Goal: Transaction & Acquisition: Purchase product/service

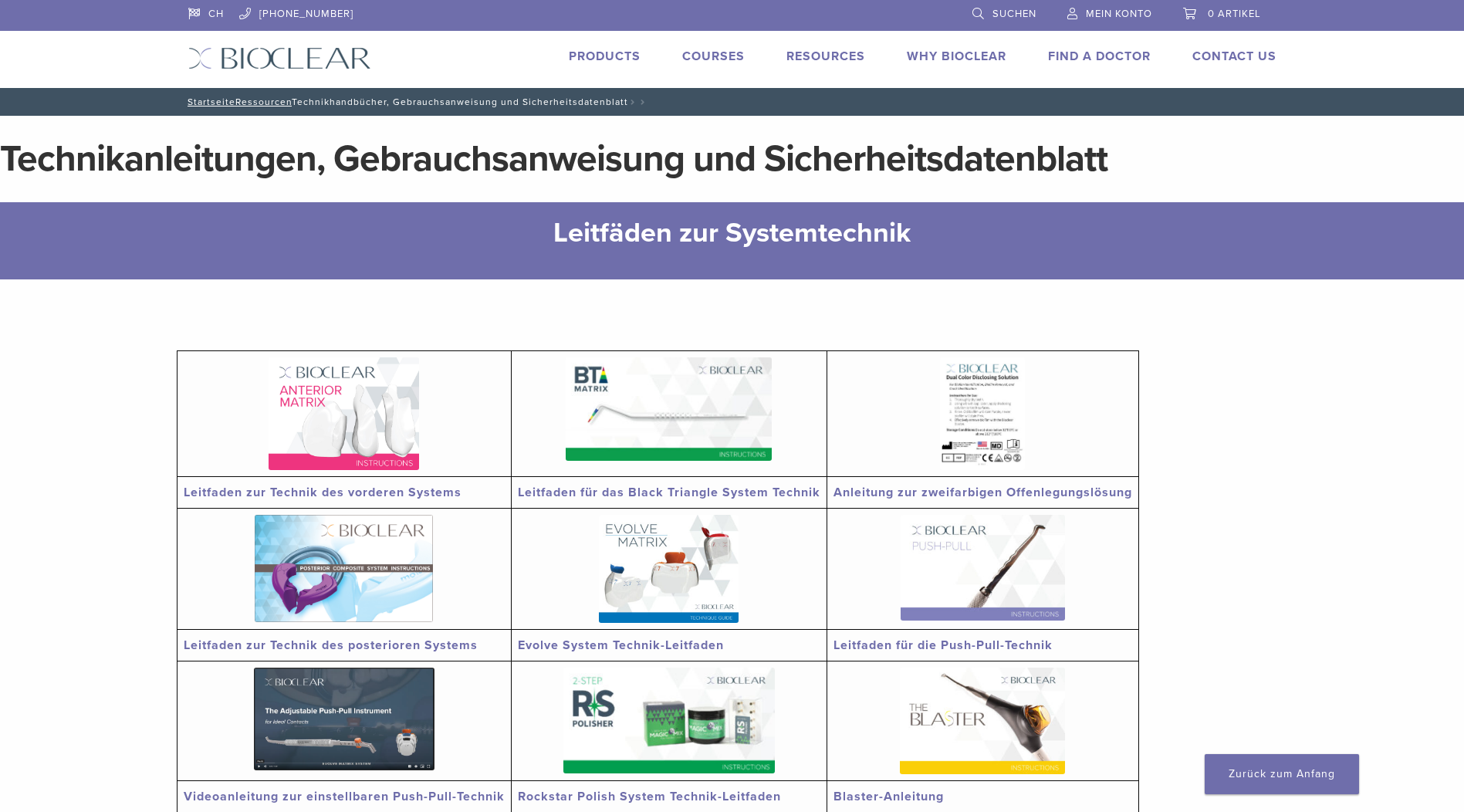
click at [611, 54] on link "Products" at bounding box center [605, 56] width 72 height 16
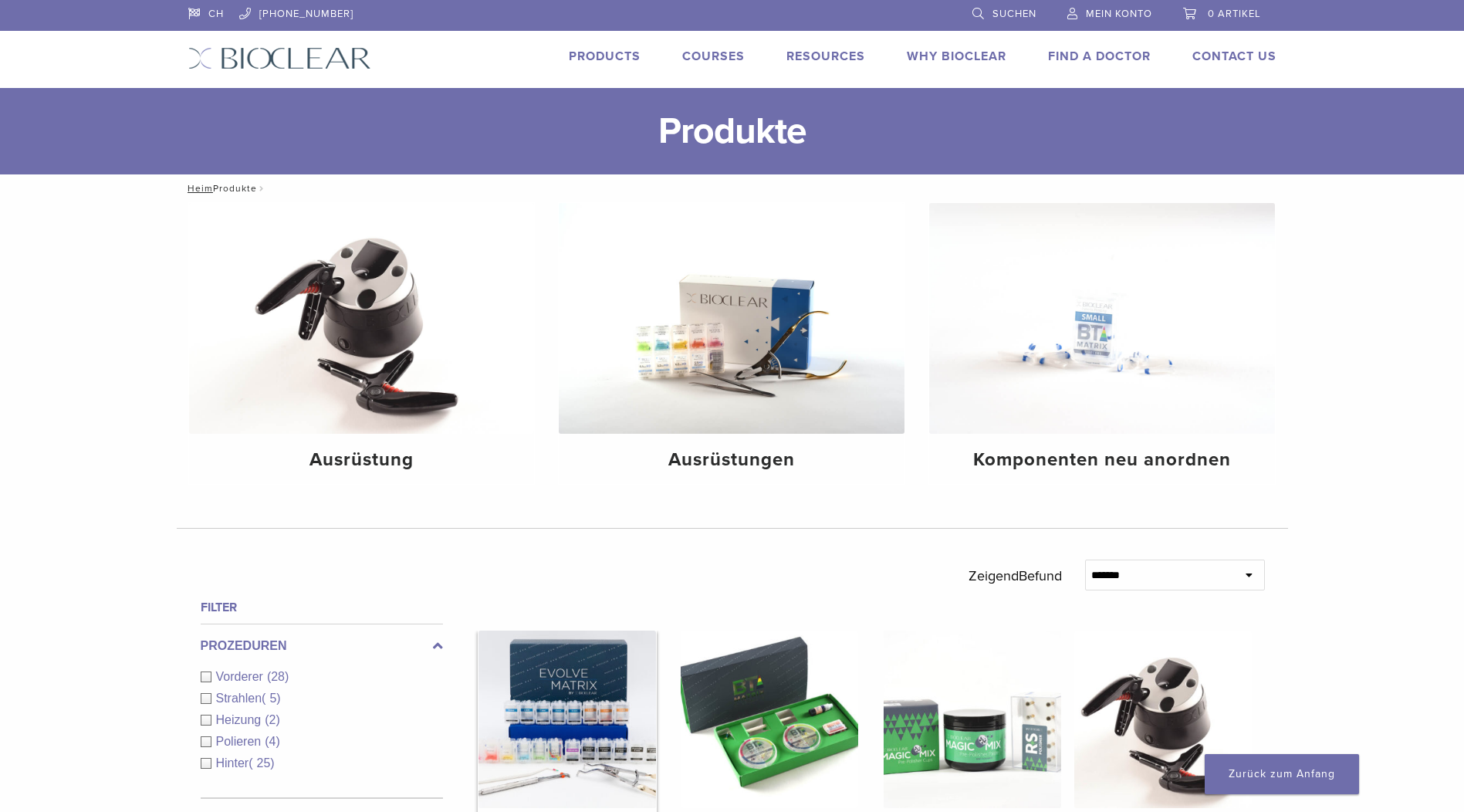
scroll to position [232, 0]
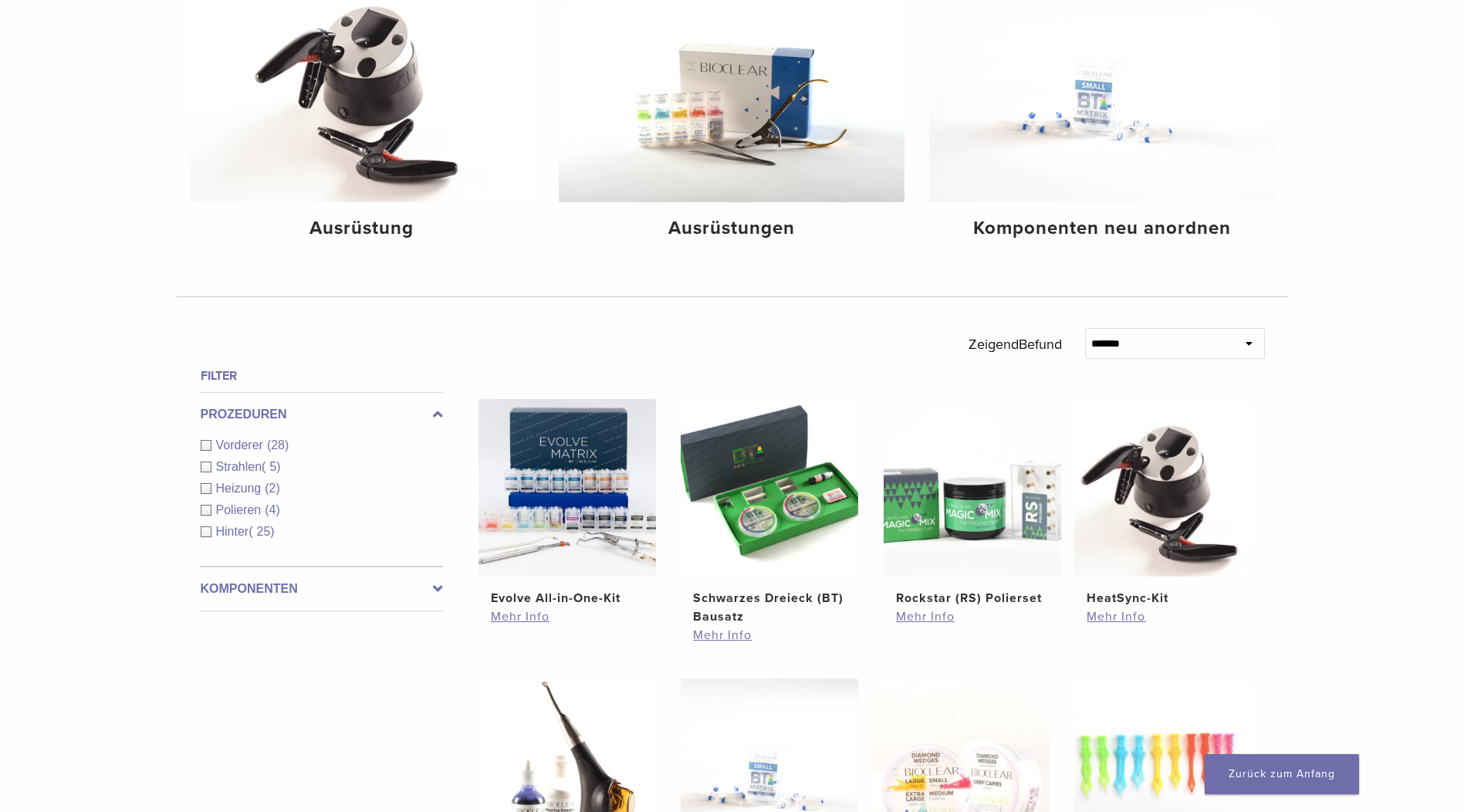
click at [240, 584] on font "Komponenten" at bounding box center [249, 589] width 97 height 13
click at [252, 555] on span "Matrix Systems" at bounding box center [260, 554] width 88 height 13
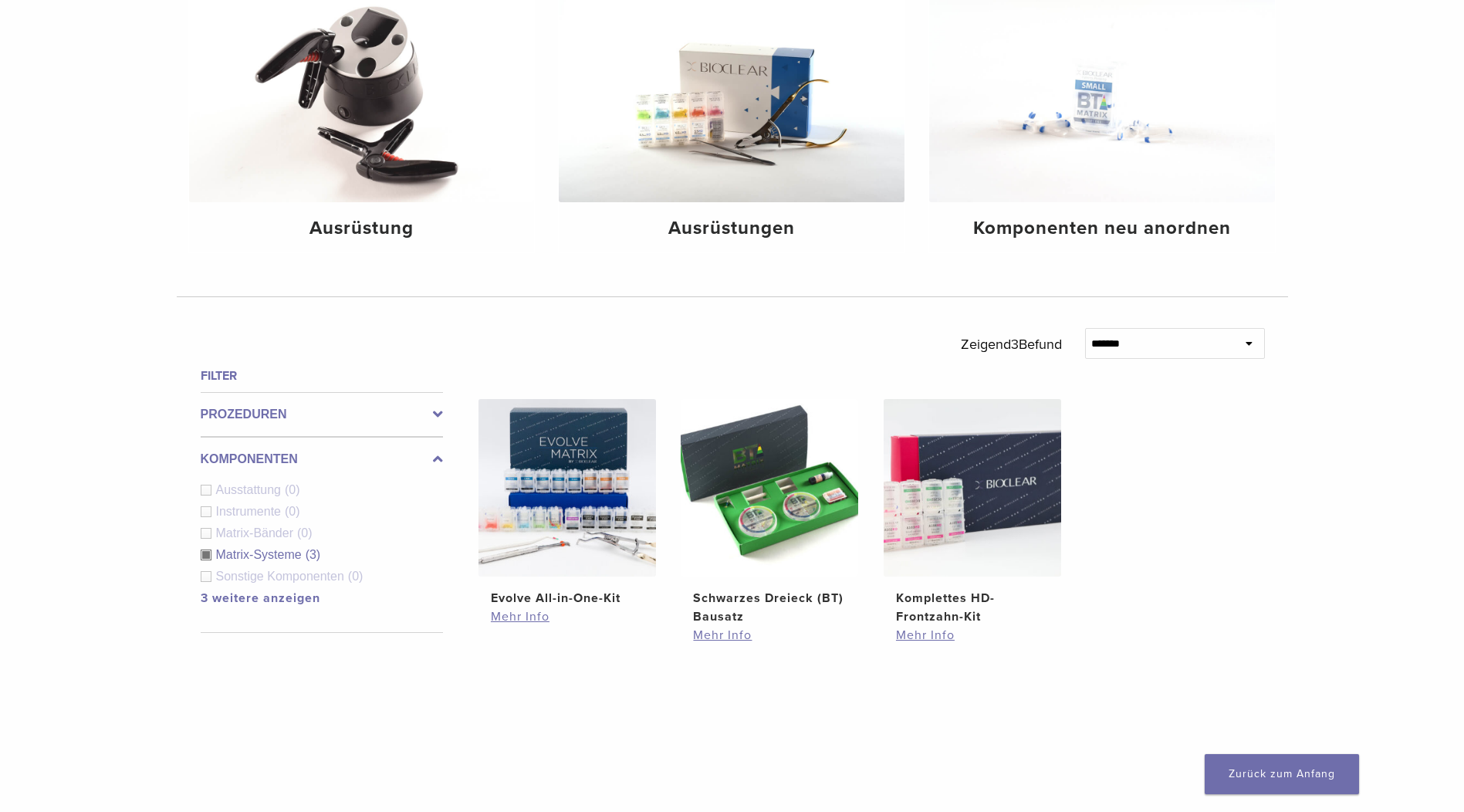
scroll to position [463, 0]
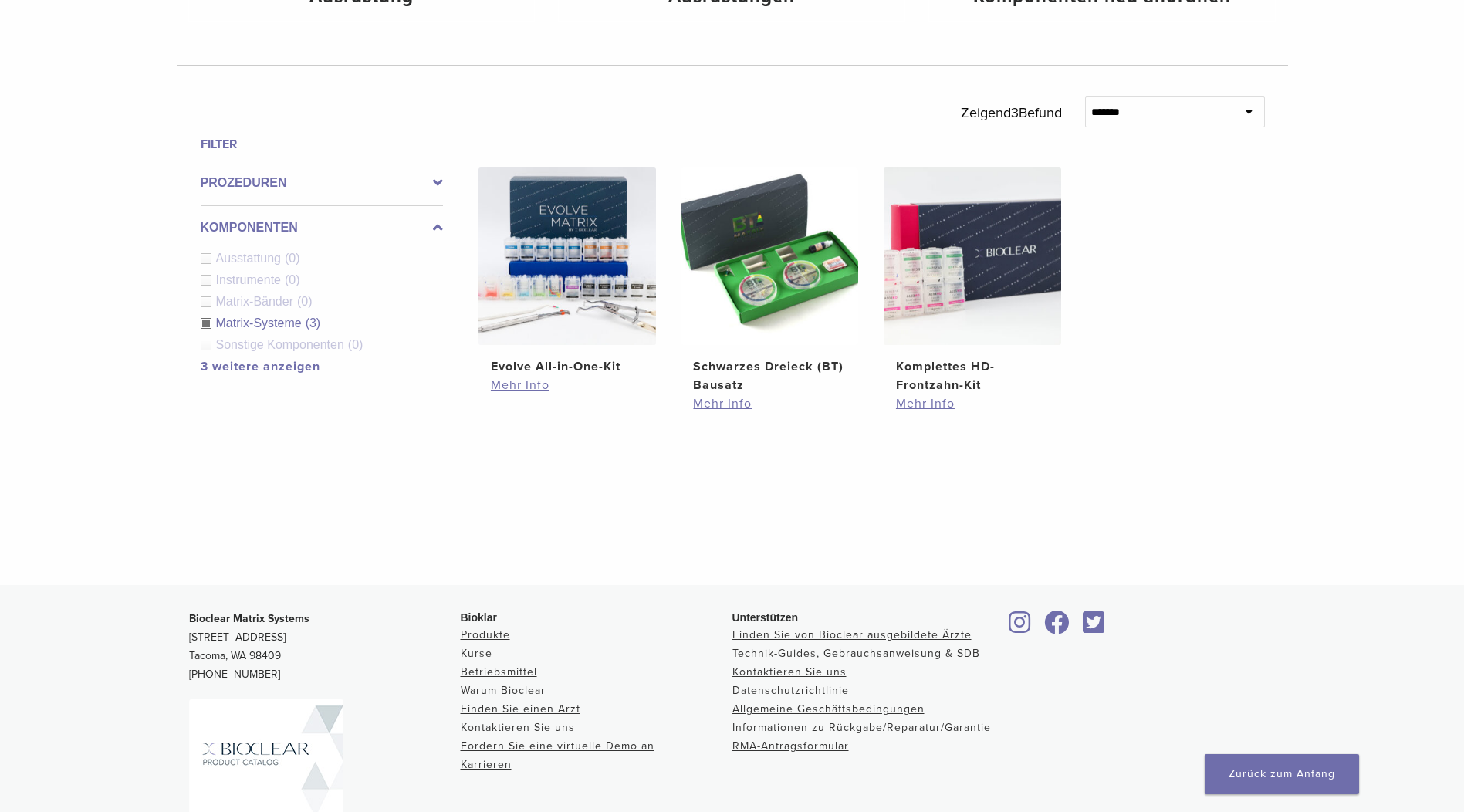
click at [231, 331] on div "Matrix-Systeme (3)" at bounding box center [322, 323] width 242 height 19
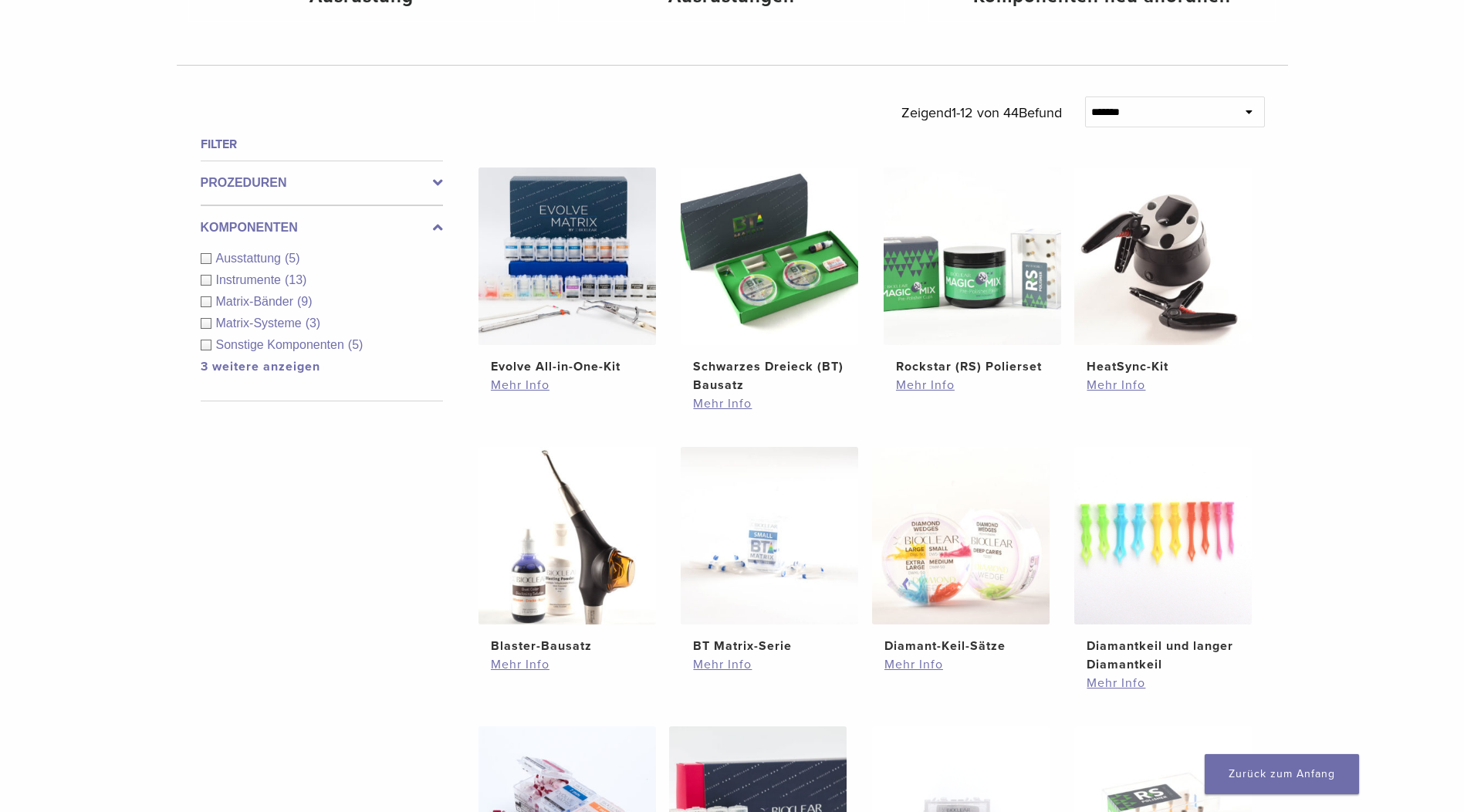
click at [252, 259] on span "Ausstattung" at bounding box center [251, 258] width 70 height 13
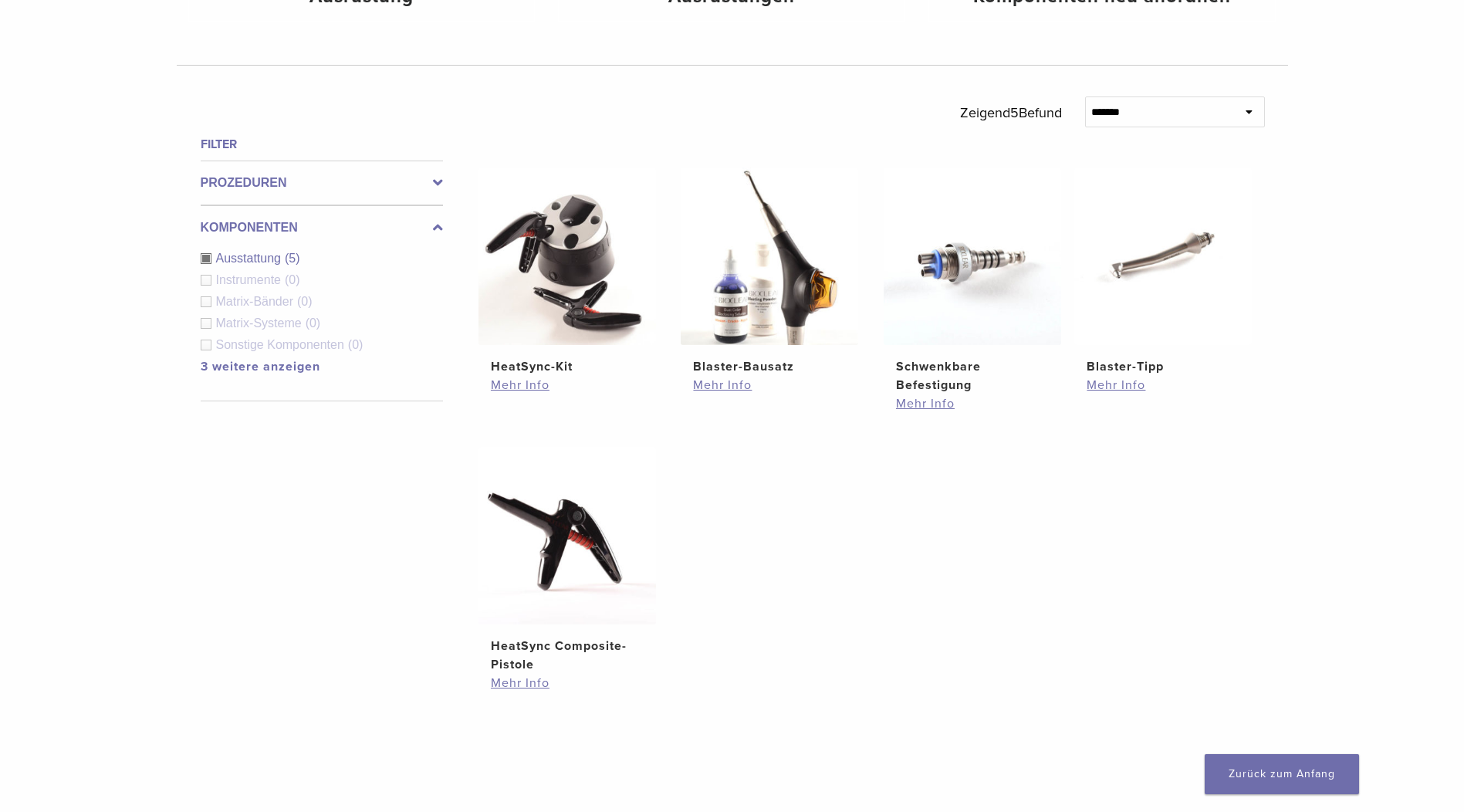
click at [251, 255] on span "Ausstattung" at bounding box center [251, 258] width 70 height 13
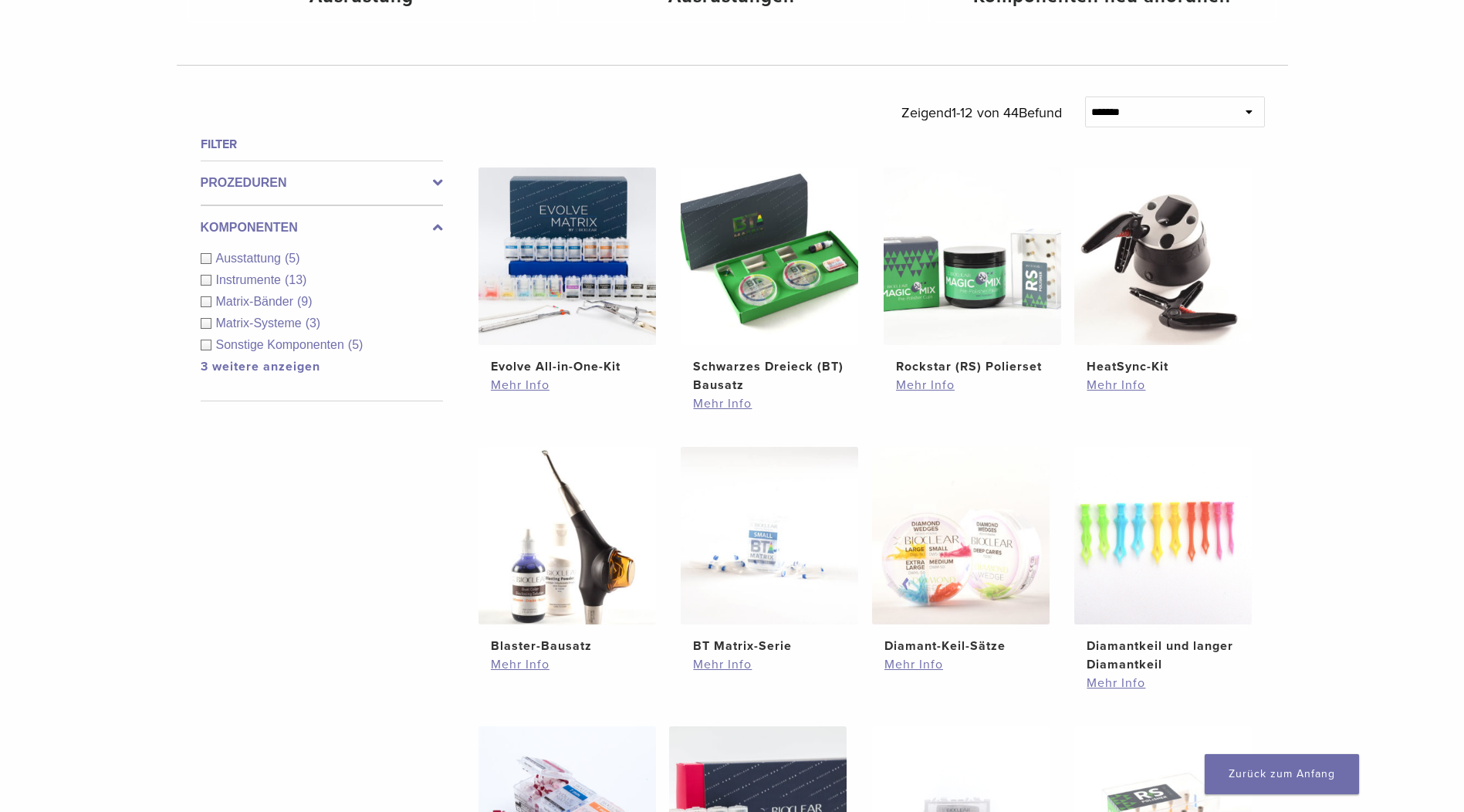
click at [252, 301] on span "Matrix-Bänder" at bounding box center [256, 301] width 81 height 13
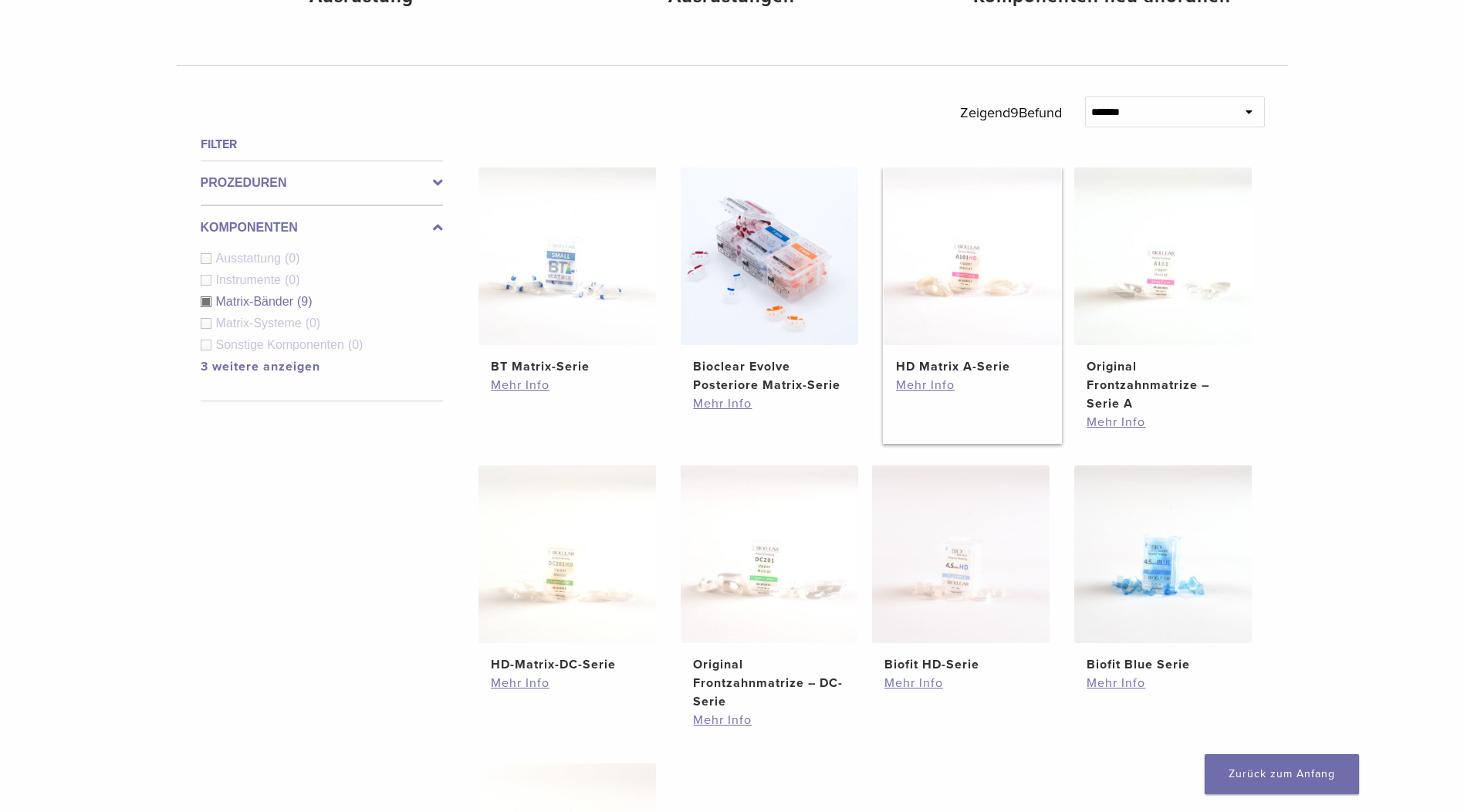
click at [988, 281] on img at bounding box center [973, 256] width 178 height 178
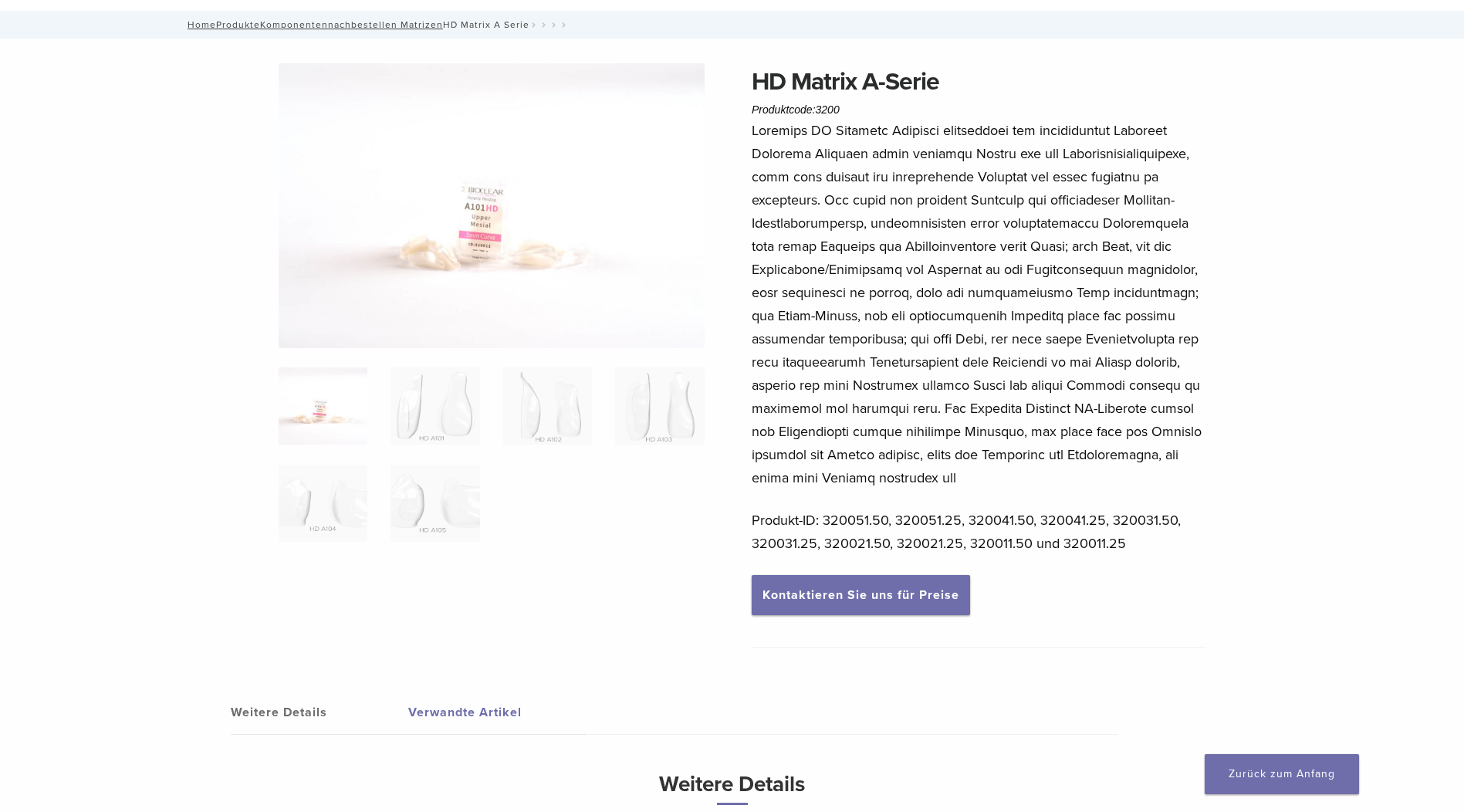
scroll to position [155, 0]
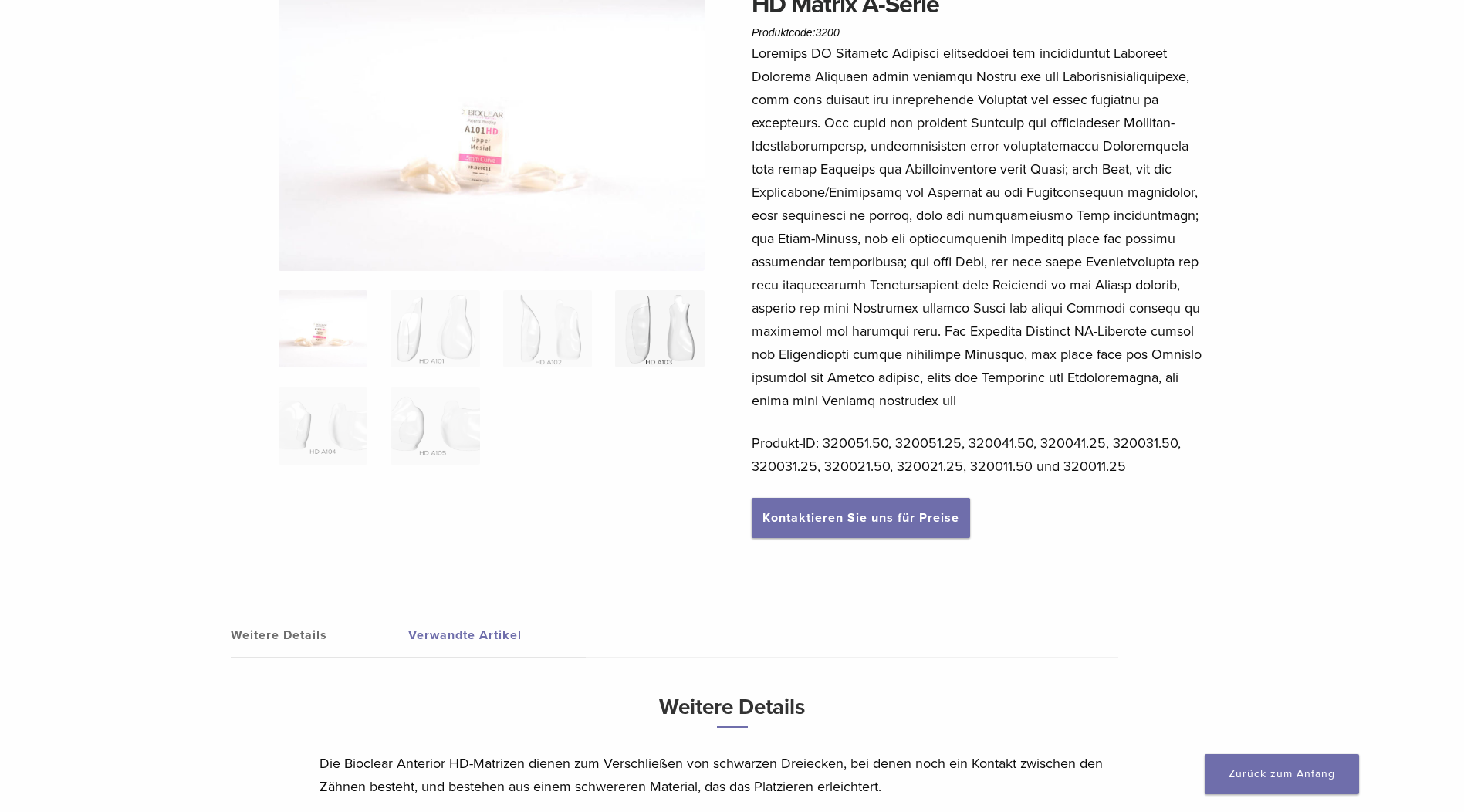
click at [646, 331] on img at bounding box center [659, 328] width 88 height 77
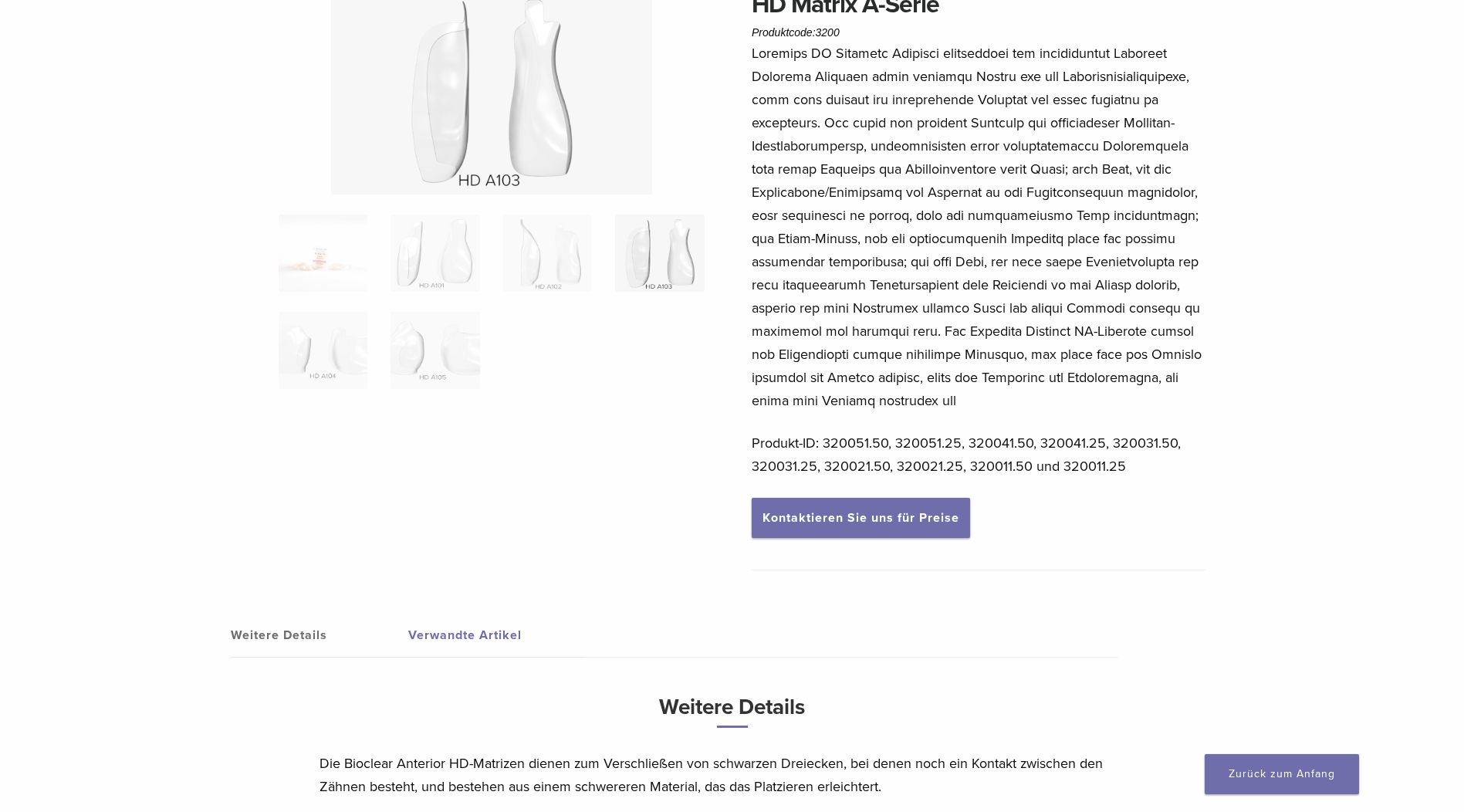
scroll to position [0, 0]
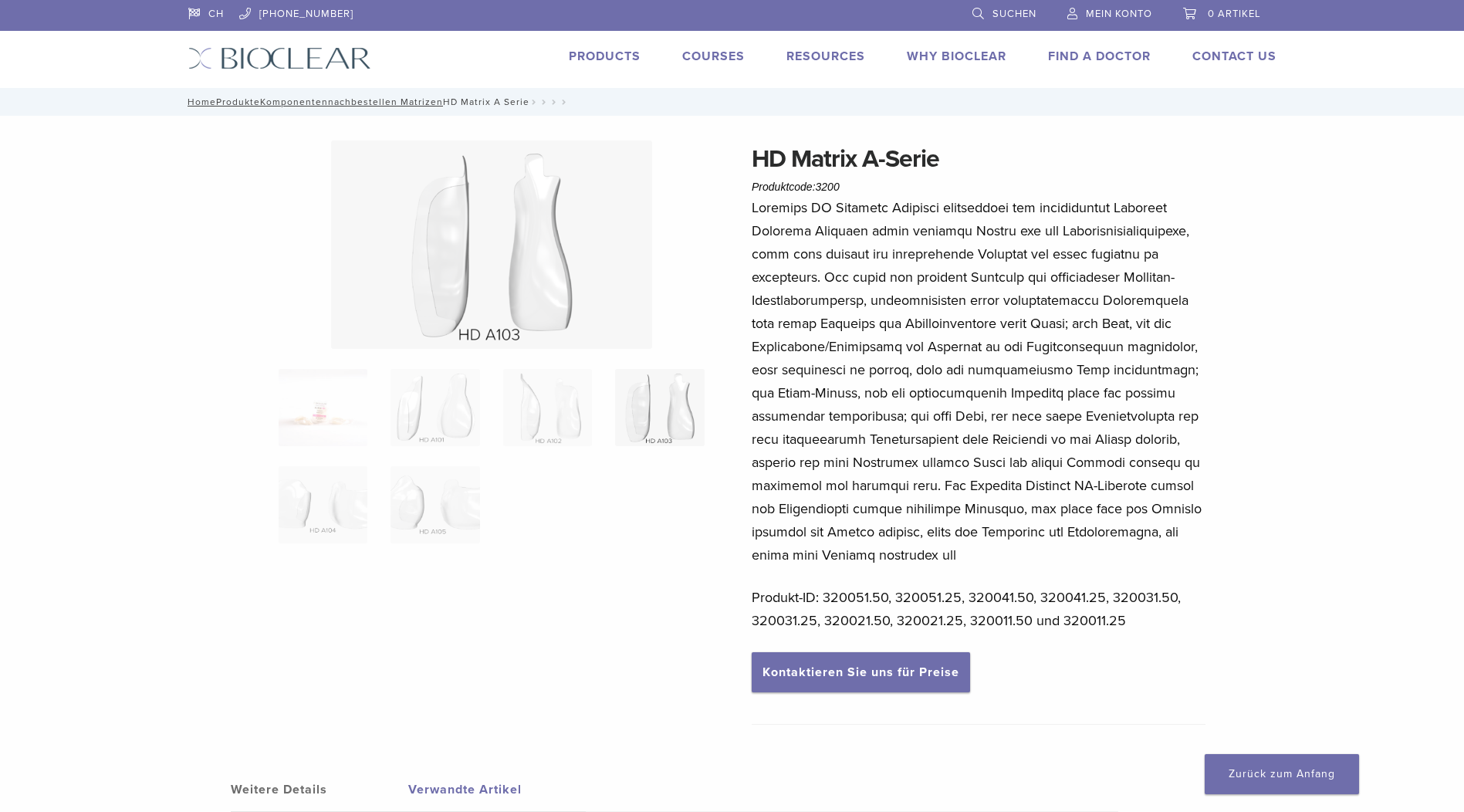
click at [470, 295] on img at bounding box center [491, 245] width 321 height 209
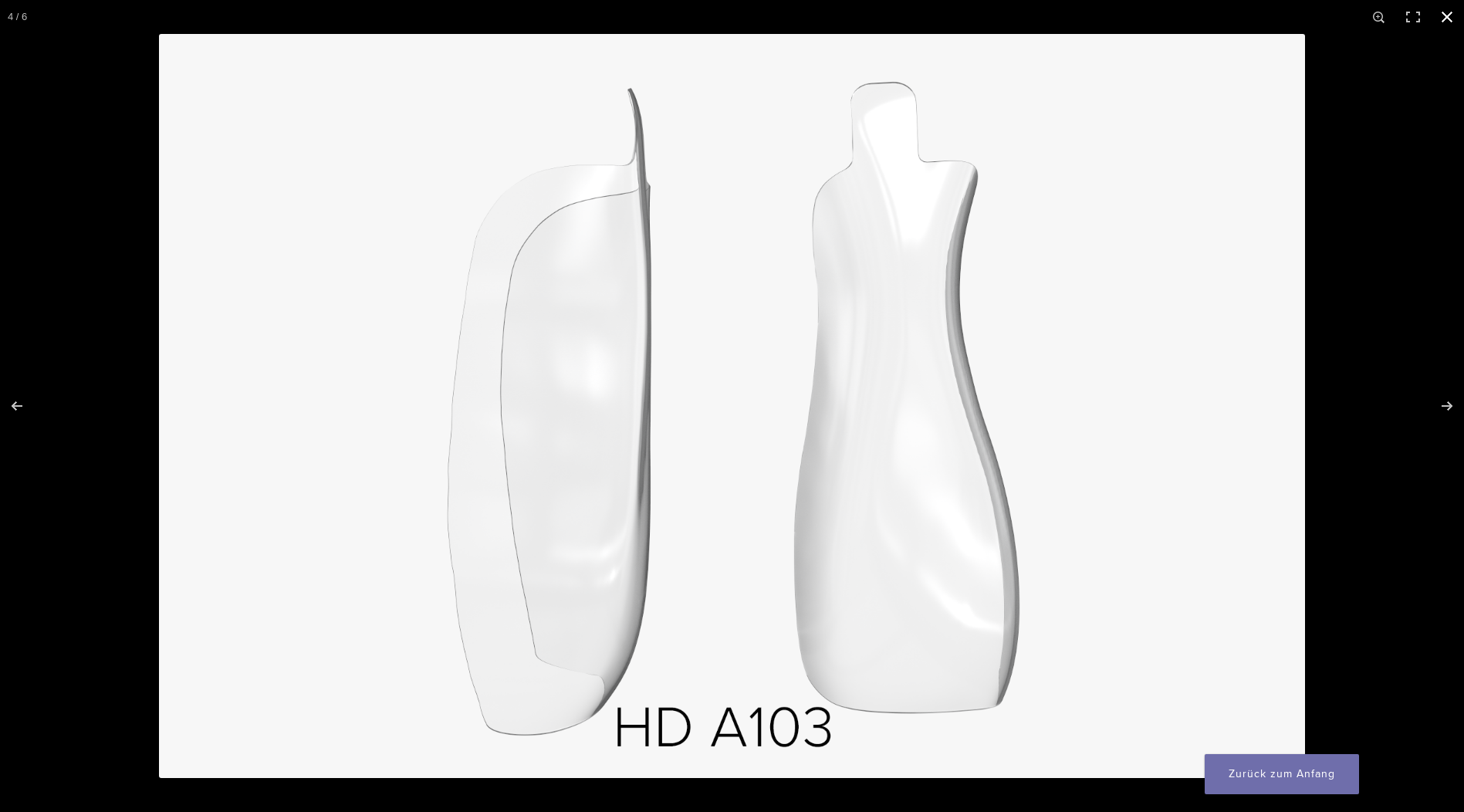
click at [1433, 130] on div at bounding box center [891, 440] width 1464 height 812
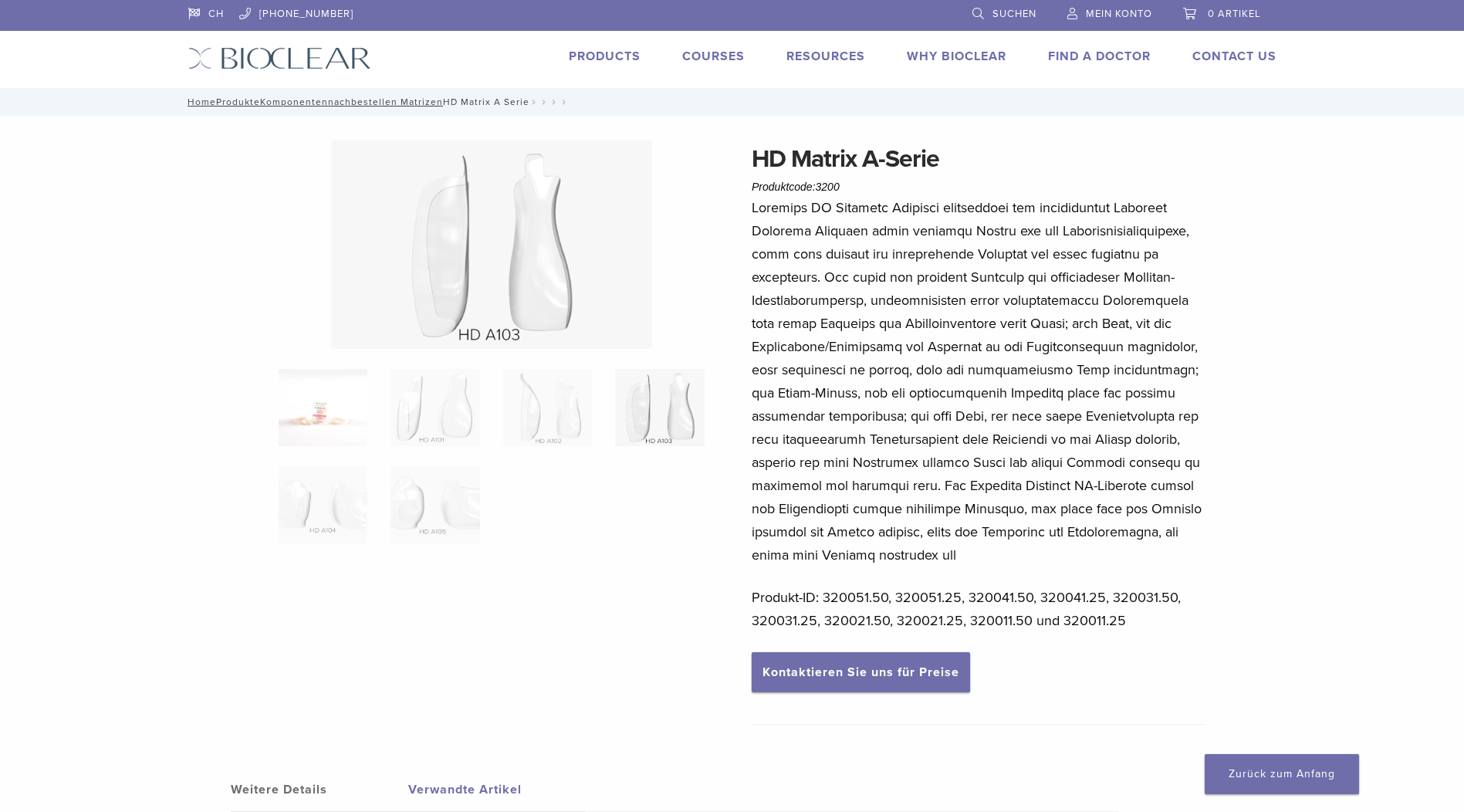
click at [337, 410] on img at bounding box center [323, 408] width 88 height 77
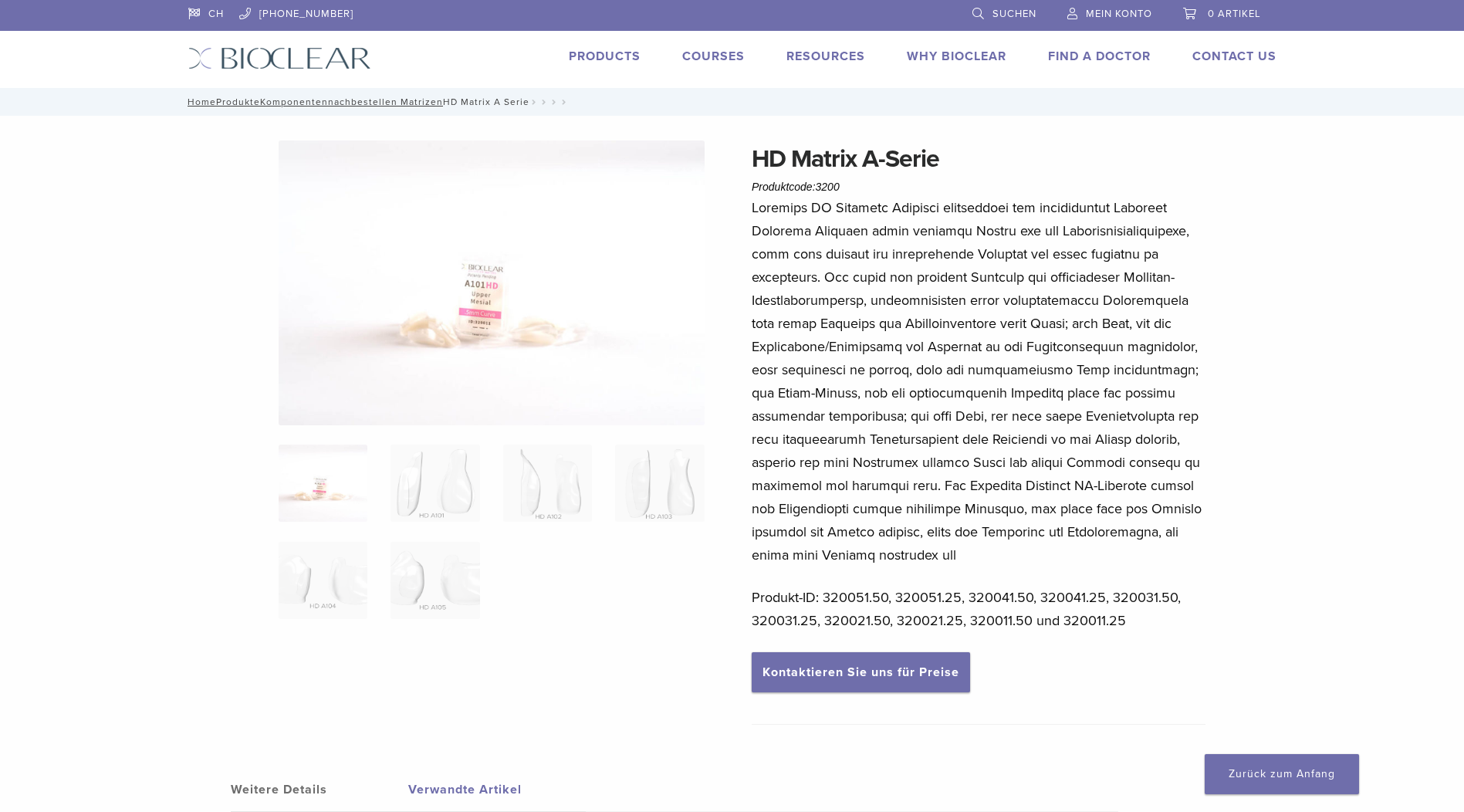
click at [416, 352] on img at bounding box center [491, 283] width 426 height 285
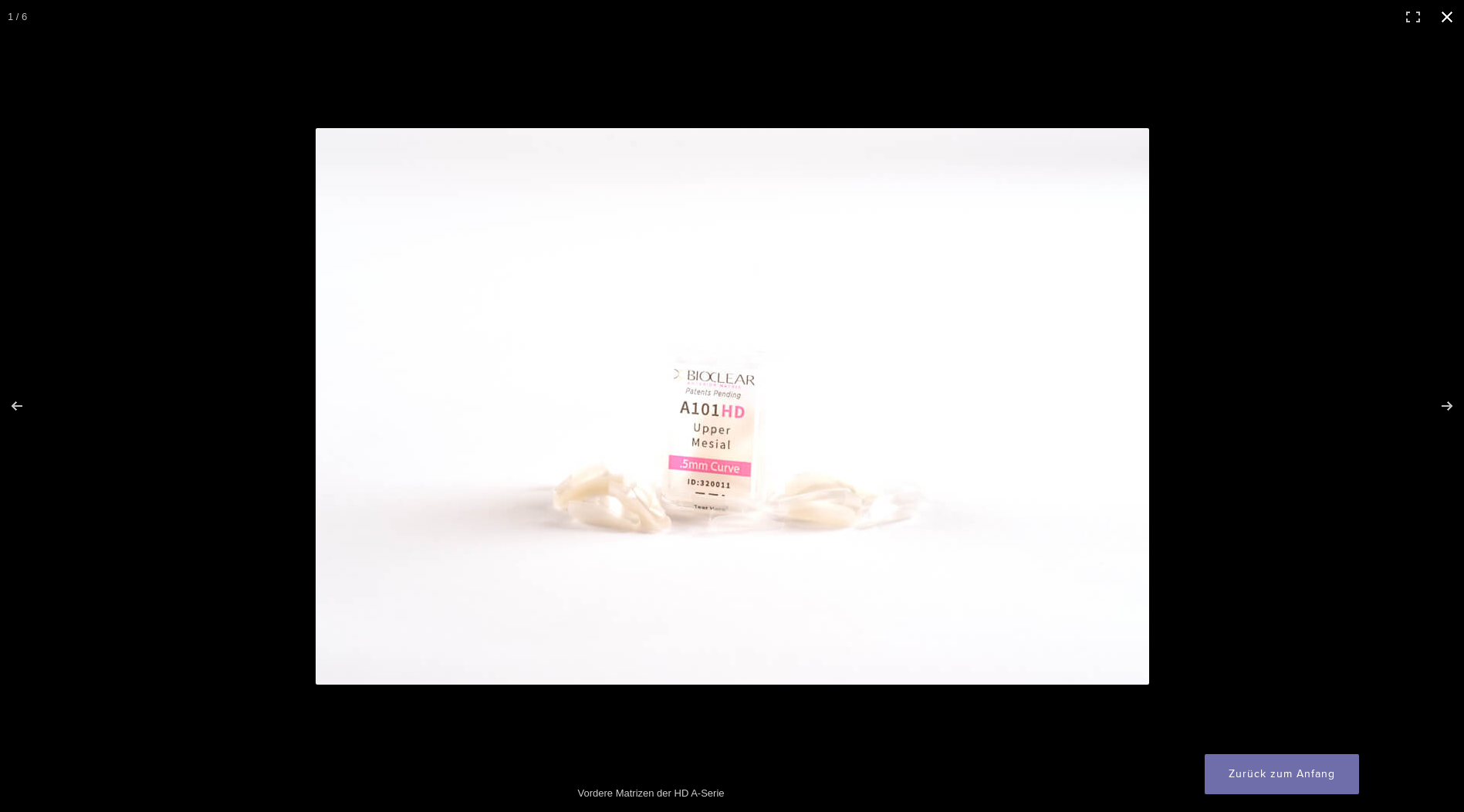
click at [1313, 219] on div at bounding box center [864, 432] width 1096 height 607
